Goal: Task Accomplishment & Management: Use online tool/utility

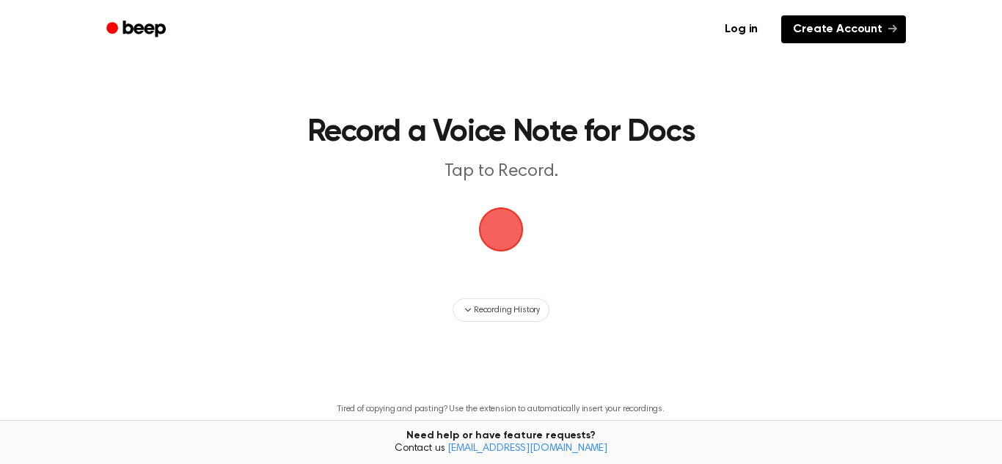
click at [841, 27] on link "Create Account" at bounding box center [843, 29] width 125 height 28
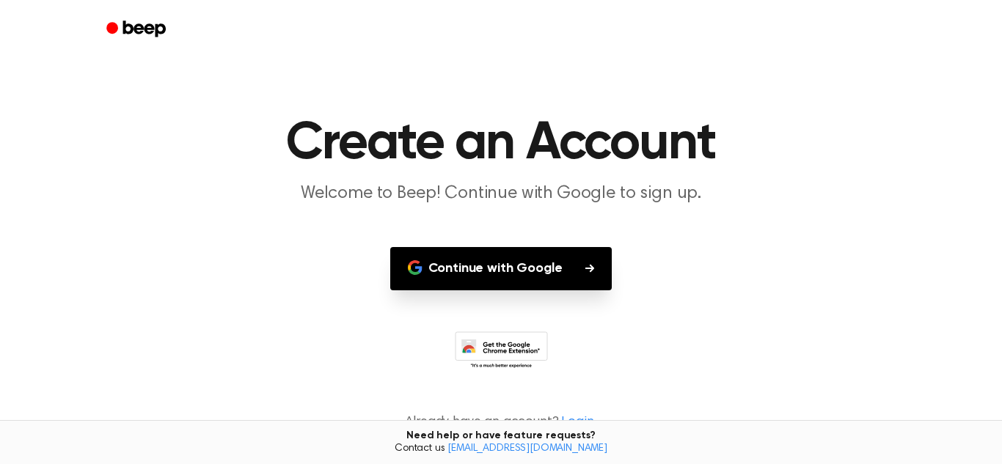
click at [516, 275] on button "Continue with Google" at bounding box center [501, 268] width 222 height 43
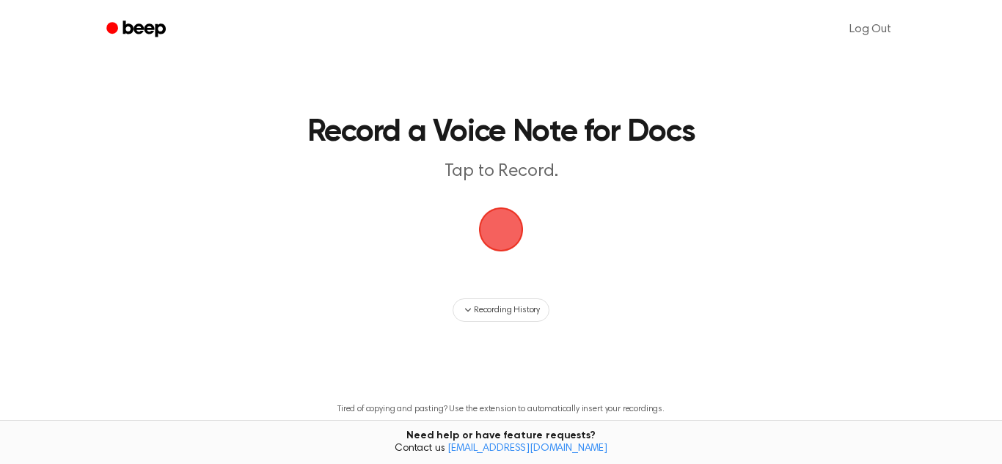
click at [505, 256] on span "button" at bounding box center [501, 230] width 60 height 60
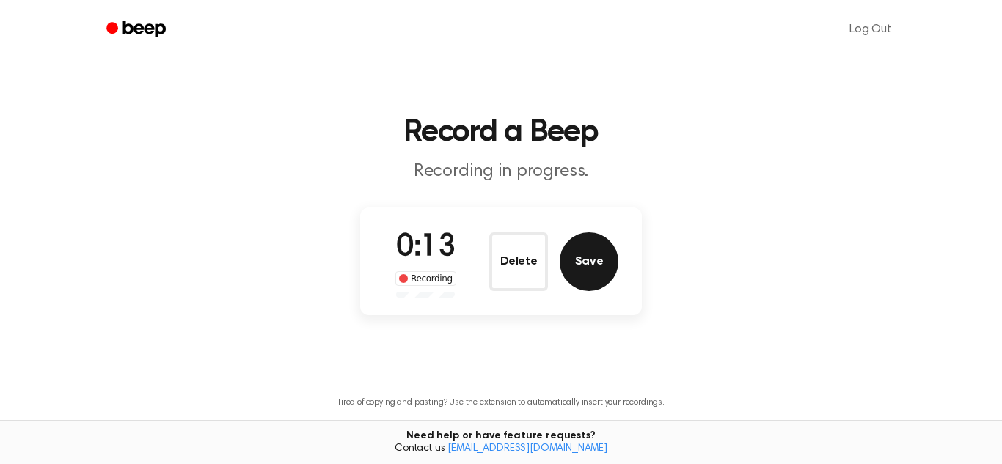
click at [583, 269] on button "Save" at bounding box center [589, 262] width 59 height 59
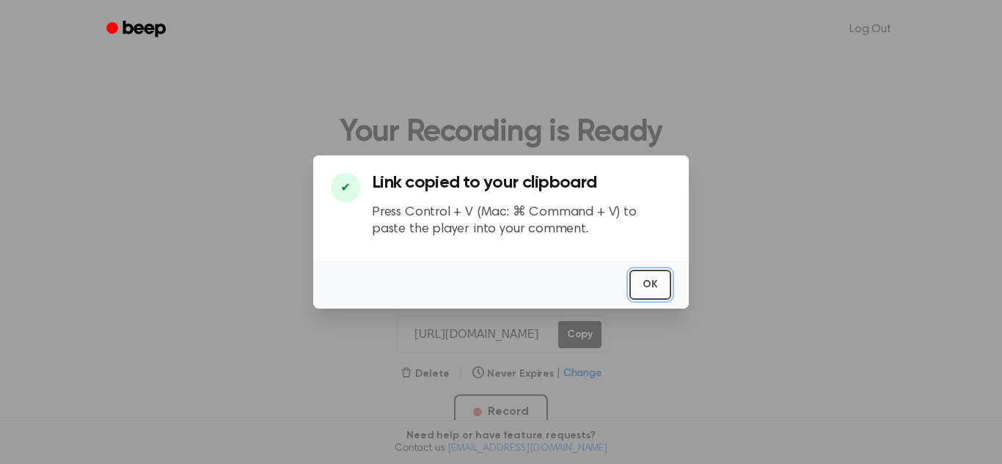
click at [646, 282] on button "OK" at bounding box center [650, 285] width 42 height 30
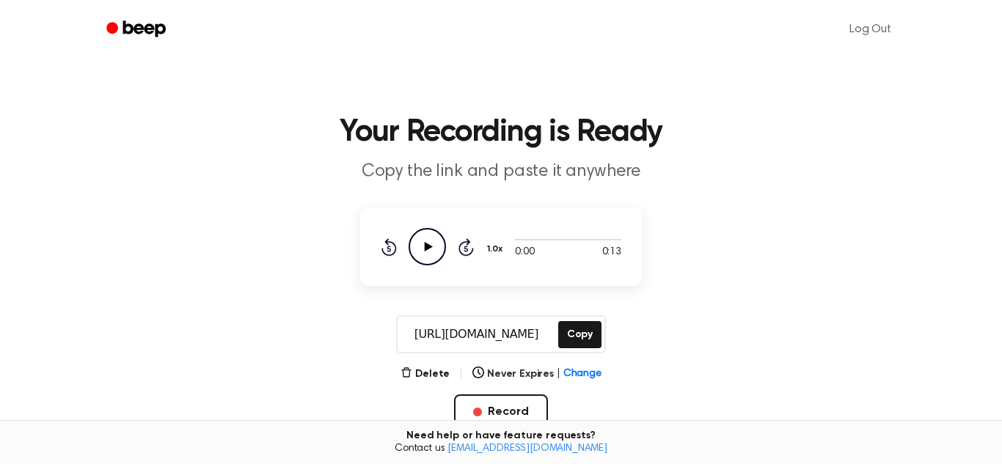
click at [417, 258] on icon "Play Audio" at bounding box center [427, 246] width 37 height 37
click at [425, 244] on icon at bounding box center [427, 247] width 7 height 10
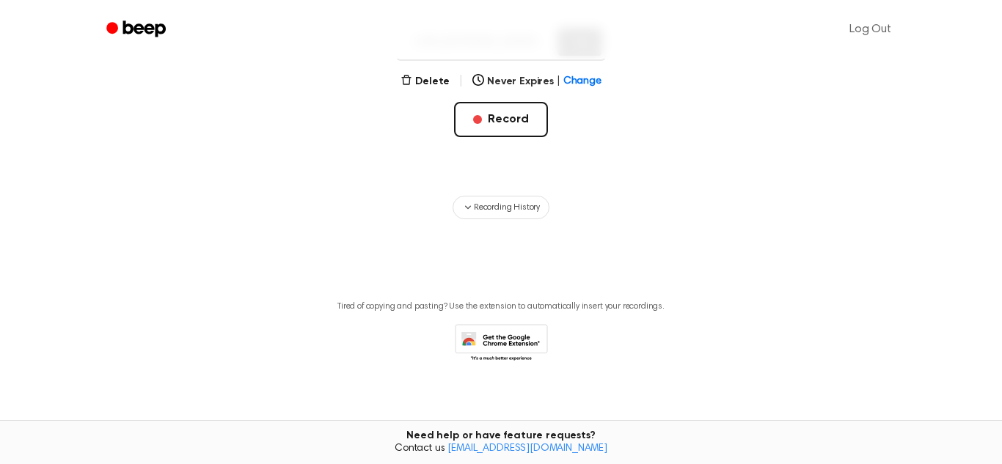
scroll to position [304, 0]
